Goal: Ask a question: Seek information or help from site administrators or community

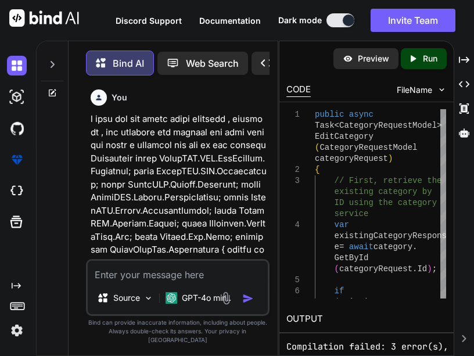
scroll to position [62337, 0]
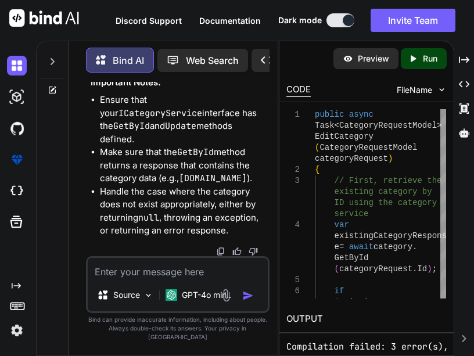
type textarea "public async Task<CategoryRequestModel> EditCategory(int id)"
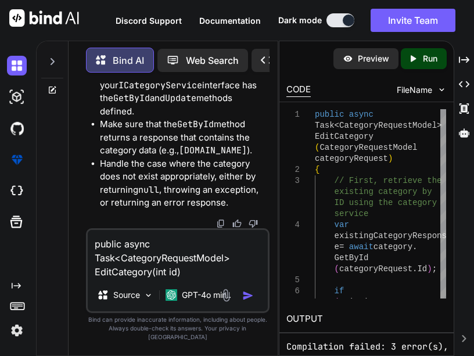
type textarea "x"
type textarea "public async Task<CategoryRequestModel> EditCategory(int id)"
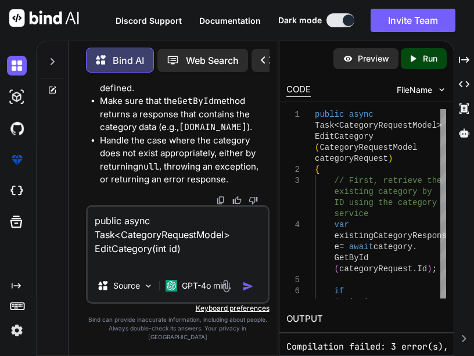
type textarea "x"
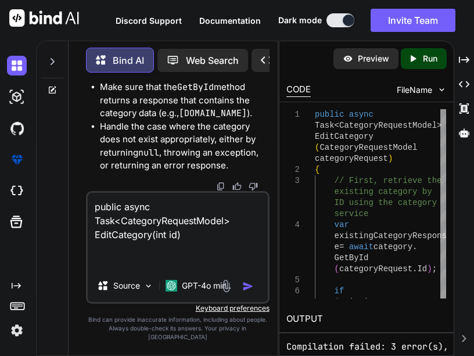
type textarea "public async Task<CategoryRequestModel> EditCategory(int id) w"
type textarea "x"
type textarea "public async Task<CategoryRequestModel> EditCategory(int id) wr"
type textarea "x"
type textarea "public async Task<CategoryRequestModel> EditCategory(int id) wri"
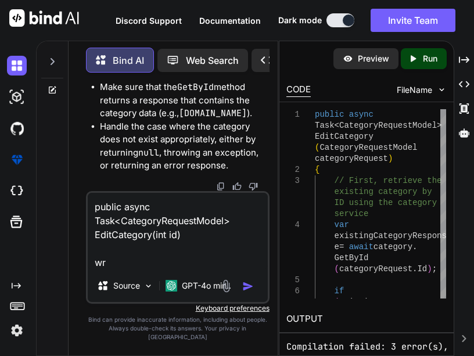
type textarea "x"
type textarea "public async Task<CategoryRequestModel> EditCategory(int id) writ"
type textarea "x"
type textarea "public async Task<CategoryRequestModel> EditCategory(int id) write"
type textarea "x"
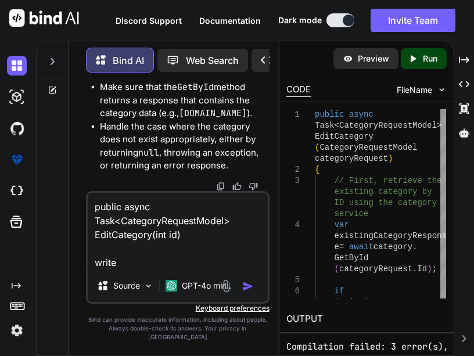
type textarea "public async Task<CategoryRequestModel> EditCategory(int id) write"
type textarea "x"
type textarea "public async Task<CategoryRequestModel> EditCategory(int id) write c"
type textarea "x"
type textarea "public async Task<CategoryRequestModel> EditCategory(int id) write co"
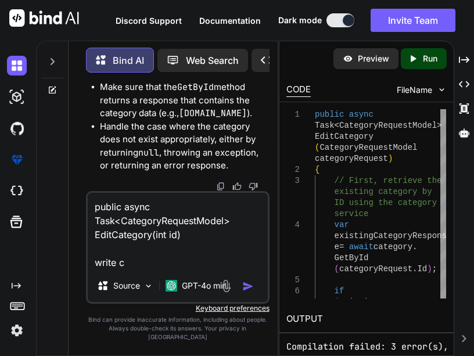
type textarea "x"
type textarea "public async Task<CategoryRequestModel> EditCategory(int id) write cod"
type textarea "x"
type textarea "public async Task<CategoryRequestModel> EditCategory(int id) write code"
type textarea "x"
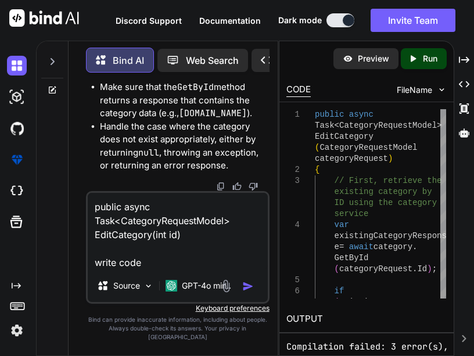
type textarea "public async Task<CategoryRequestModel> EditCategory(int id) write code"
type textarea "x"
type textarea "public async Task<CategoryRequestModel> EditCategory(int id) write code f"
type textarea "x"
type textarea "public async Task<CategoryRequestModel> EditCategory(int id) write code fo"
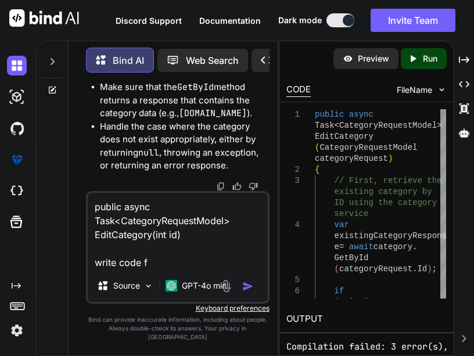
type textarea "x"
type textarea "public async Task<CategoryRequestModel> EditCategory(int id) write code for"
type textarea "x"
type textarea "public async Task<CategoryRequestModel> EditCategory(int id) write code for"
type textarea "x"
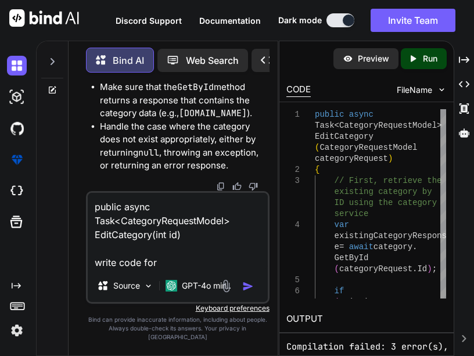
type textarea "public async Task<CategoryRequestModel> EditCategory(int id) write code for t"
type textarea "x"
type textarea "public async Task<CategoryRequestModel> EditCategory(int id) write code for th"
type textarea "x"
type textarea "public async Task<CategoryRequestModel> EditCategory(int id) write code for thi"
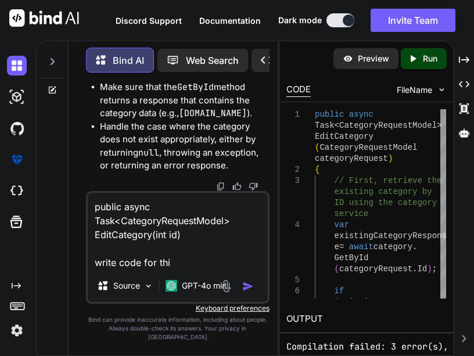
type textarea "x"
type textarea "public async Task<CategoryRequestModel> EditCategory(int id) write code for this"
type textarea "x"
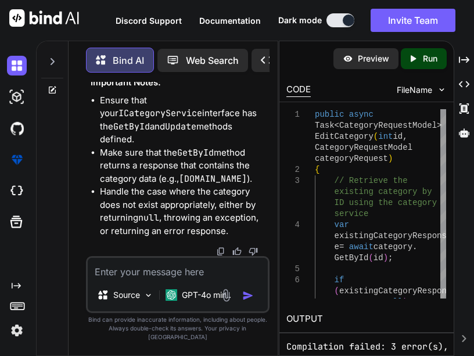
scroll to position [63261, 0]
drag, startPoint x: 117, startPoint y: 183, endPoint x: 158, endPoint y: 251, distance: 79.5
copy code "var existingCategoryResponse = await category.GetById(id); if ([DOMAIN_NAME] !=…"
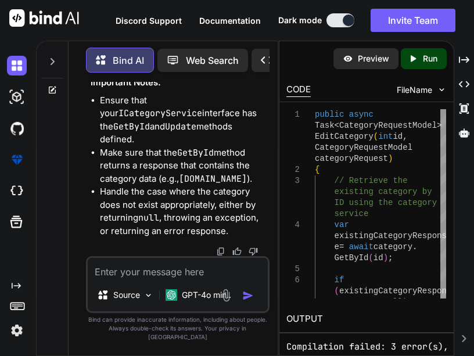
drag, startPoint x: 145, startPoint y: 134, endPoint x: 244, endPoint y: 243, distance: 147.3
copy code "var existingCategory = [DOMAIN_NAME]; existingCategory.Category_name = category…"
click at [122, 279] on textarea at bounding box center [178, 268] width 180 height 21
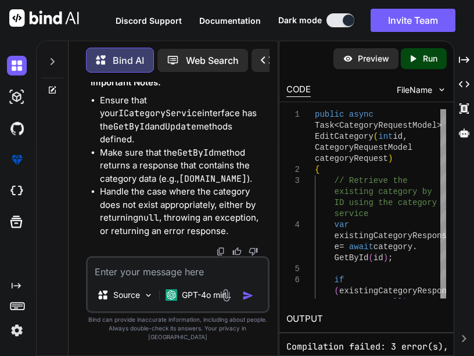
paste textarea "public async Task<bool> EditCategory(CategoryRequestModel categoryRequest) { Ca…"
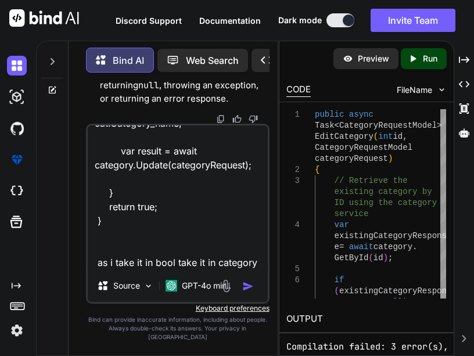
scroll to position [169, 0]
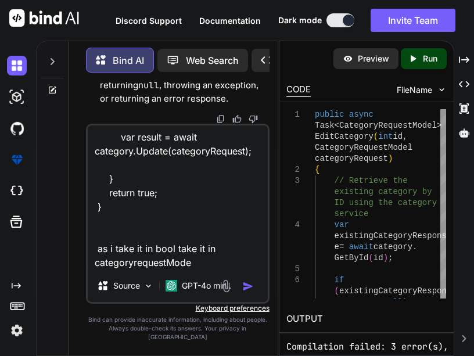
type textarea "public async Task<bool> EditCategory(CategoryRequestModel categoryRequest) { Ca…"
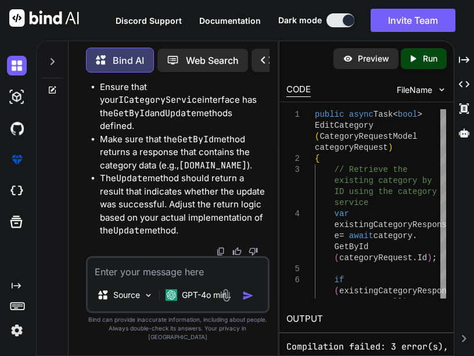
scroll to position [64531, 0]
click at [138, 274] on textarea at bounding box center [178, 268] width 180 height 21
paste textarea "@model EcommAPI.Models.RequestModels.CategoryRequestModel; <div class="containe…"
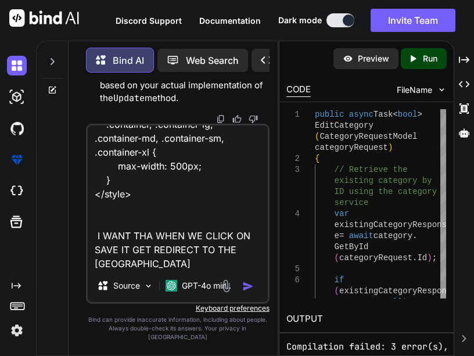
scroll to position [434, 0]
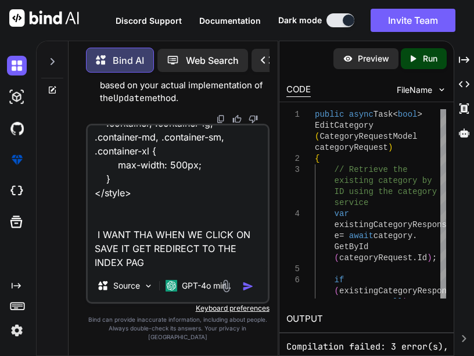
type textarea "@model EcommAPI.Models.RequestModels.CategoryRequestModel; <div class="containe…"
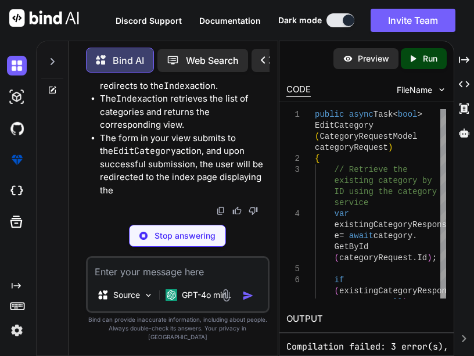
scroll to position [66656, 0]
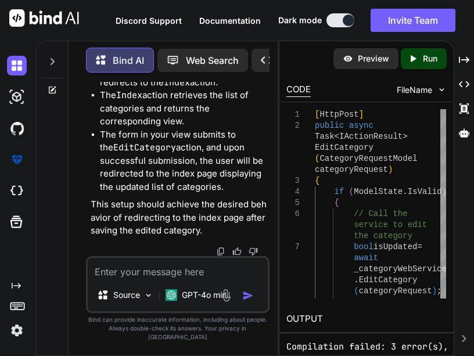
click at [132, 279] on textarea at bounding box center [178, 268] width 180 height 21
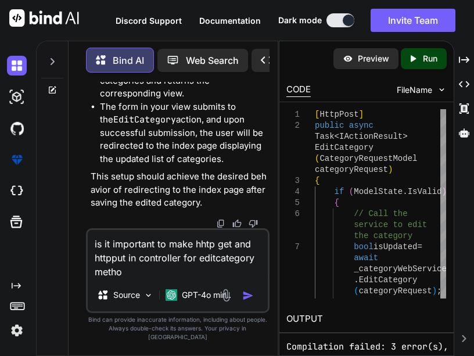
type textarea "is it important to make hhtp get and httpput in controller for editcategory met…"
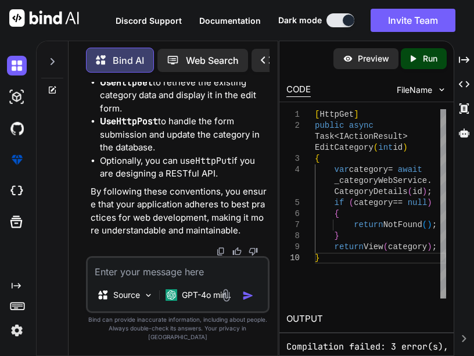
scroll to position [68130, 0]
click at [114, 279] on textarea at bounding box center [178, 268] width 180 height 21
paste textarea "public async Task<bool> EditCategory(CategoryRequestModel categoryRequest) { va…"
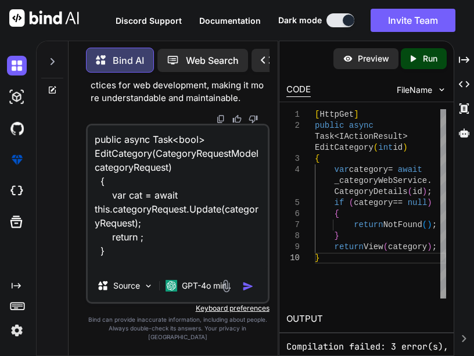
scroll to position [29, 0]
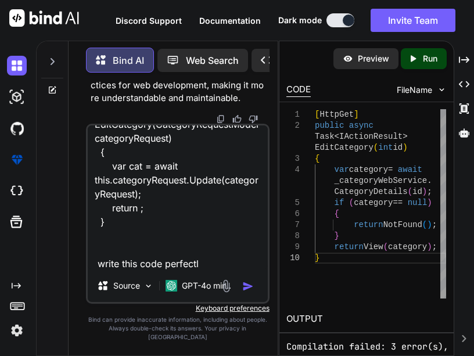
type textarea "public async Task<bool> EditCategory(CategoryRequestModel categoryRequest) { va…"
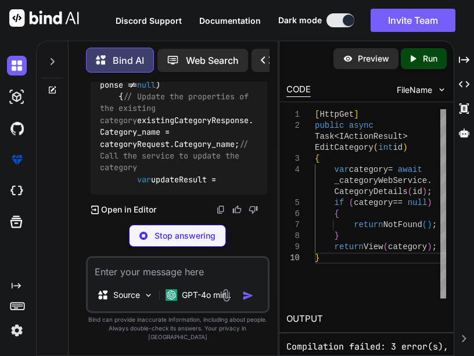
scroll to position [69025, 0]
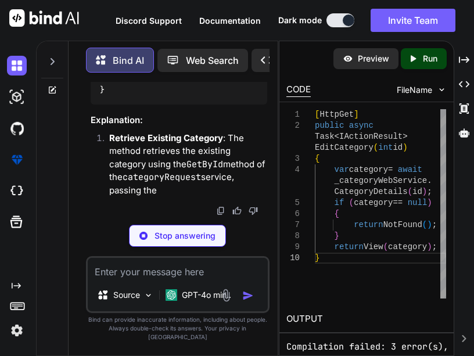
scroll to position [69569, 0]
